Goal: Information Seeking & Learning: Learn about a topic

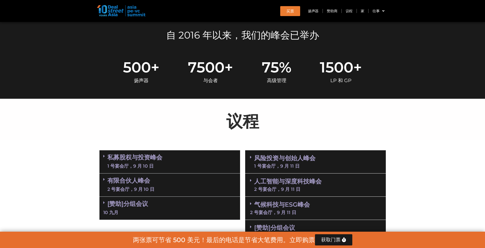
scroll to position [230, 0]
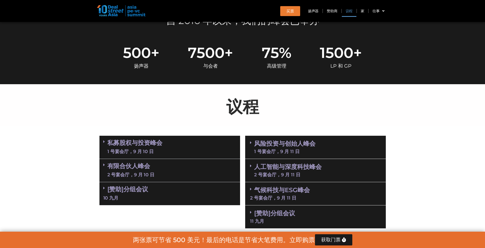
click at [151, 144] on font "私募股权与投资峰会" at bounding box center [134, 142] width 55 height 7
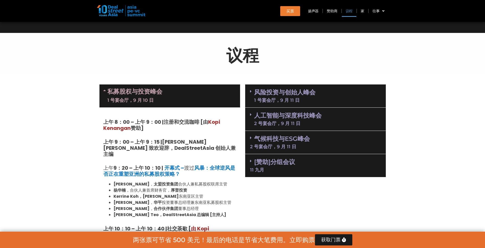
scroll to position [281, 0]
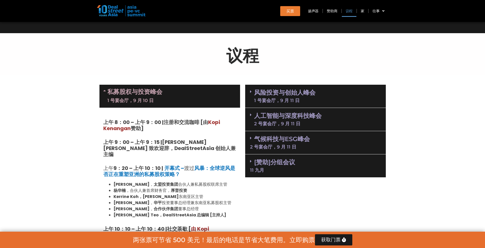
click at [300, 120] on link "人工智能与深度科技峰会 2 号宴会厅，9 月 11 日" at bounding box center [287, 119] width 67 height 13
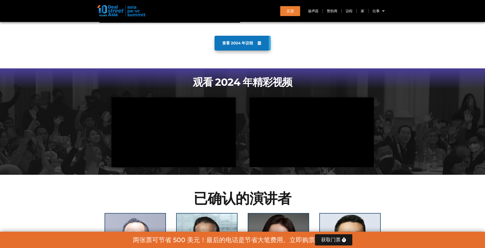
scroll to position [1150, 0]
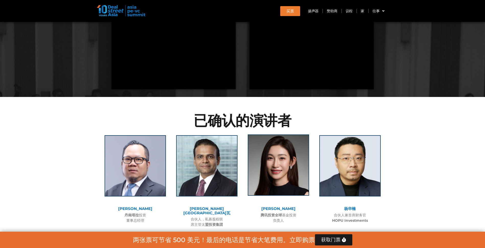
click at [282, 146] on img at bounding box center [278, 165] width 61 height 61
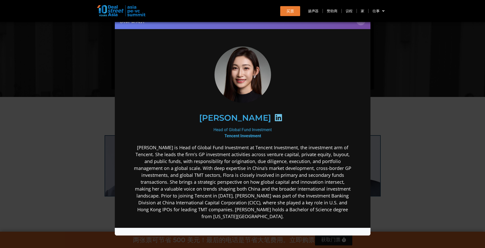
scroll to position [0, 0]
click at [274, 117] on icon at bounding box center [278, 117] width 8 height 8
drag, startPoint x: 213, startPoint y: 116, endPoint x: 251, endPoint y: 117, distance: 38.3
click at [251, 117] on h2 "[PERSON_NAME]" at bounding box center [235, 118] width 72 height 8
copy h2 "[PERSON_NAME]"
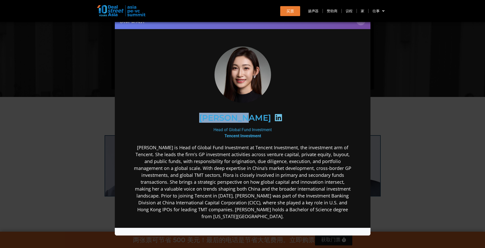
drag, startPoint x: 237, startPoint y: 117, endPoint x: 185, endPoint y: 119, distance: 52.5
click at [185, 119] on div "[PERSON_NAME]" at bounding box center [242, 118] width 199 height 26
click at [360, 22] on button "×" at bounding box center [360, 20] width 9 height 9
